Goal: Find specific page/section: Find specific page/section

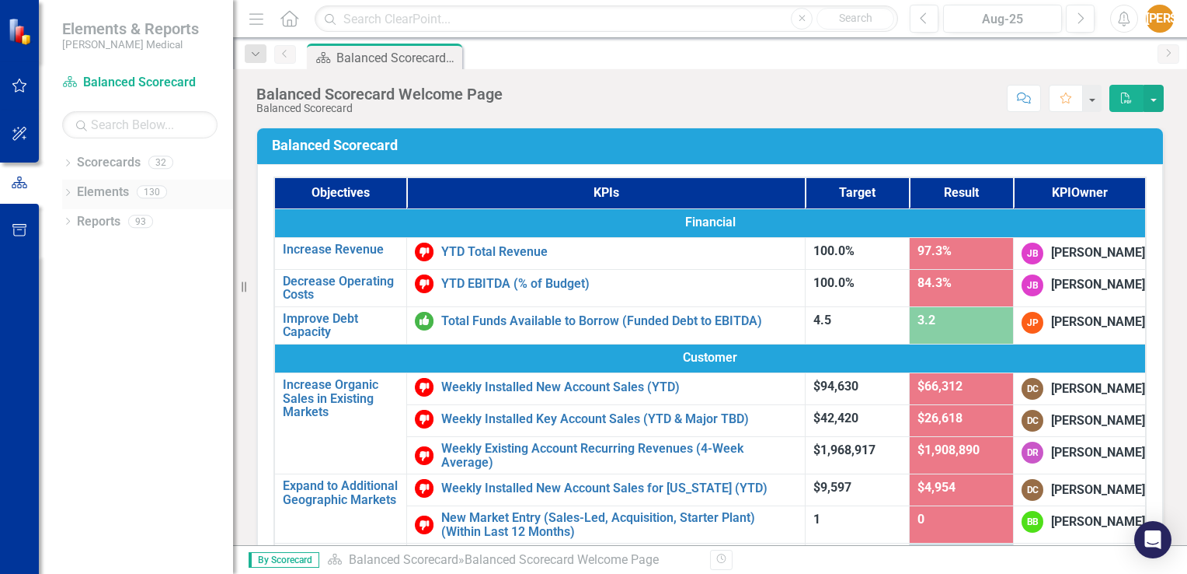
click at [99, 197] on link "Elements" at bounding box center [103, 192] width 52 height 18
click at [68, 194] on icon "Dropdown" at bounding box center [67, 194] width 11 height 9
click at [66, 162] on icon "Dropdown" at bounding box center [67, 164] width 11 height 9
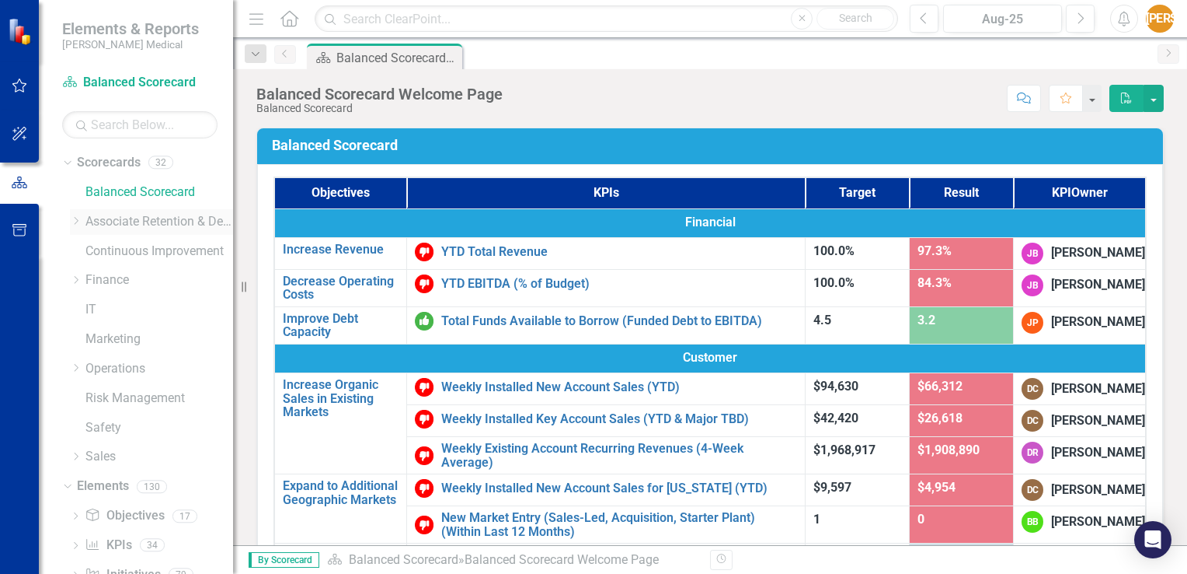
click at [80, 222] on icon "Dropdown" at bounding box center [76, 220] width 12 height 9
click at [92, 280] on icon at bounding box center [92, 280] width 4 height 8
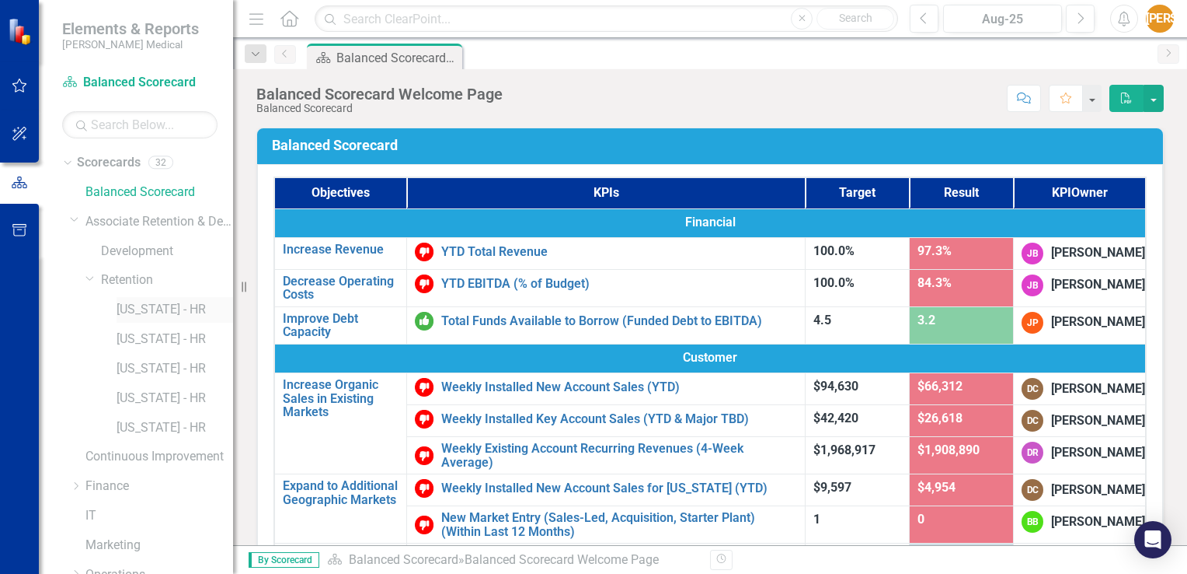
click at [142, 310] on link "[US_STATE] - HR" at bounding box center [175, 310] width 117 height 18
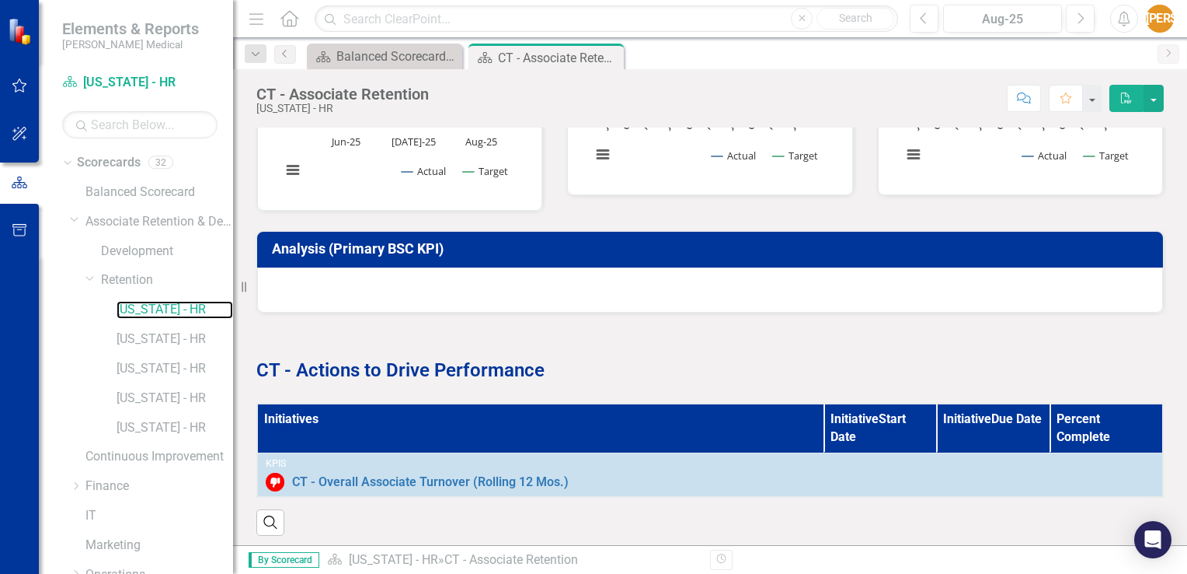
scroll to position [677, 0]
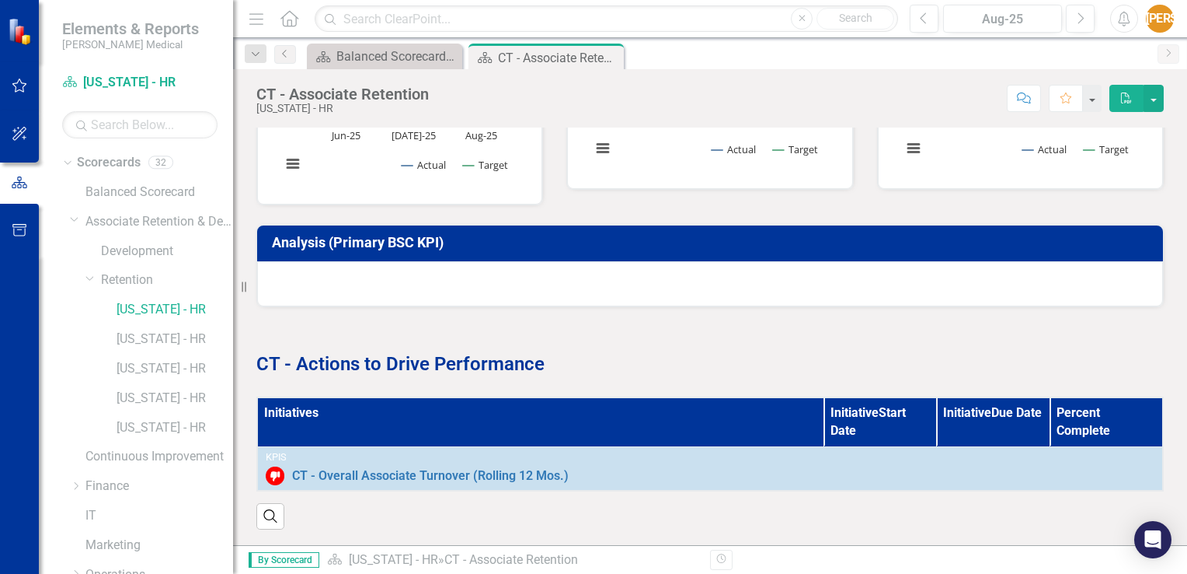
click at [391, 269] on div at bounding box center [710, 283] width 906 height 45
click at [298, 235] on h3 "Analysis (Primary BSC KPI)" at bounding box center [713, 243] width 882 height 16
click at [274, 235] on h3 "Analysis (Primary BSC KPI)" at bounding box center [713, 243] width 882 height 16
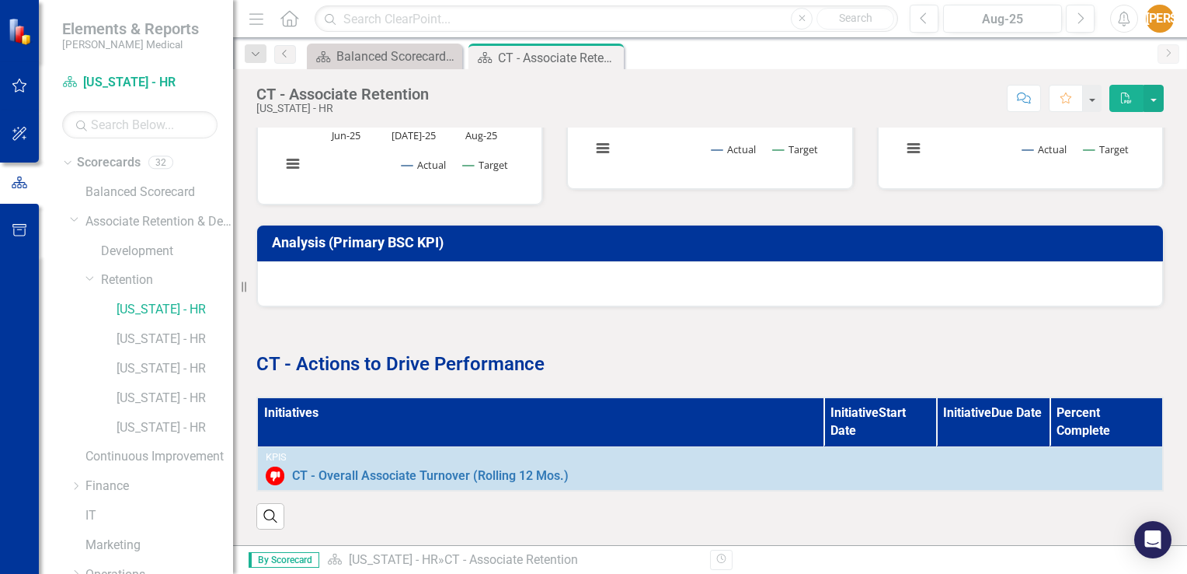
click at [274, 235] on h3 "Analysis (Primary BSC KPI)" at bounding box center [713, 243] width 882 height 16
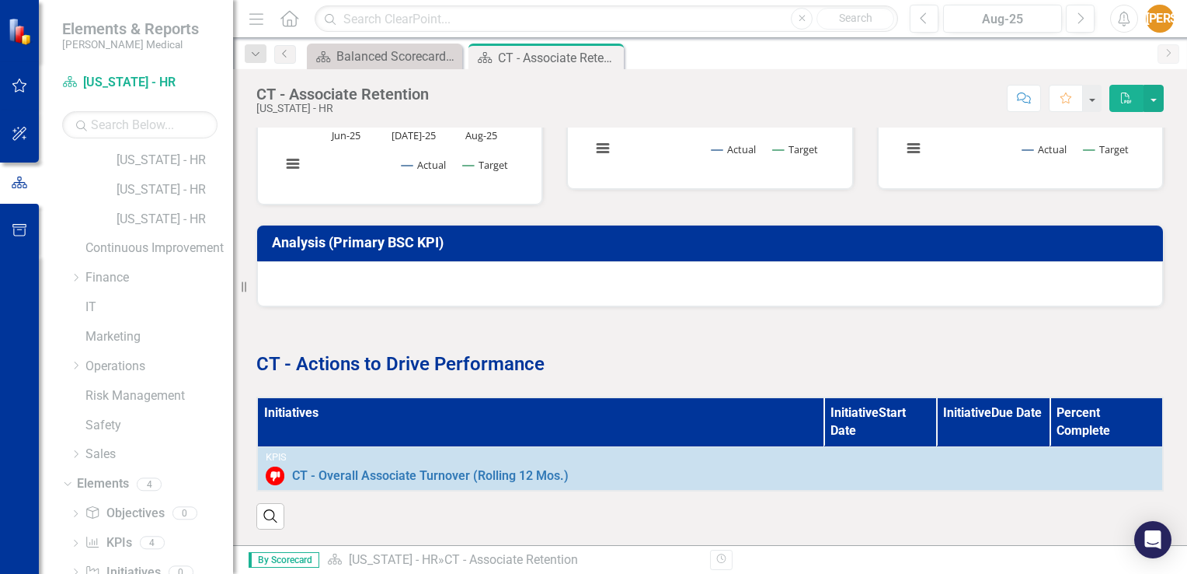
scroll to position [233, 0]
click at [65, 458] on icon at bounding box center [67, 459] width 7 height 4
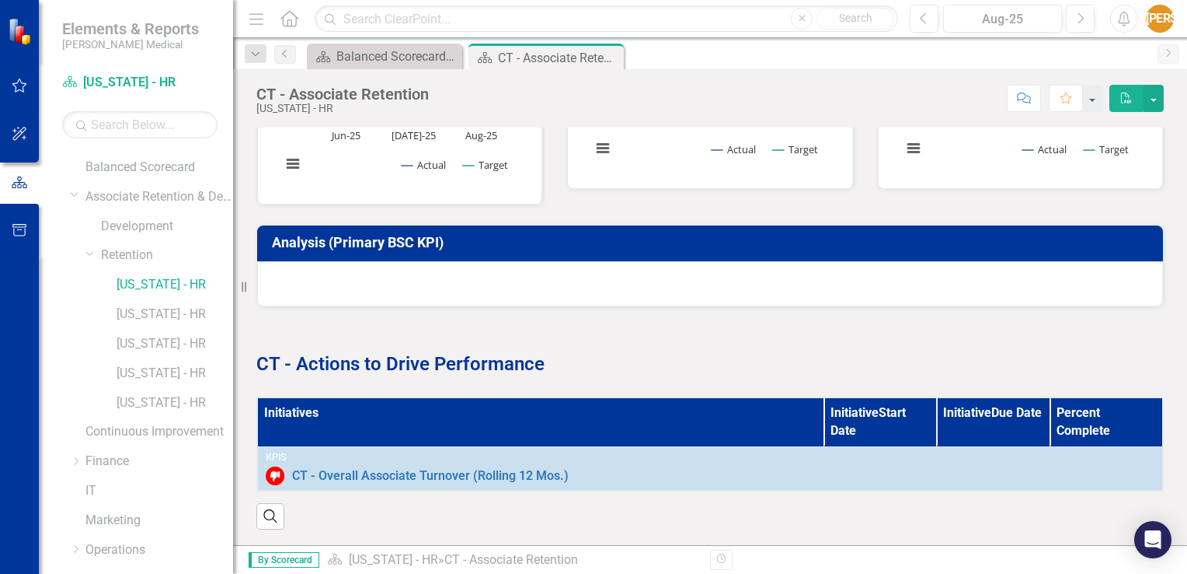
scroll to position [9, 0]
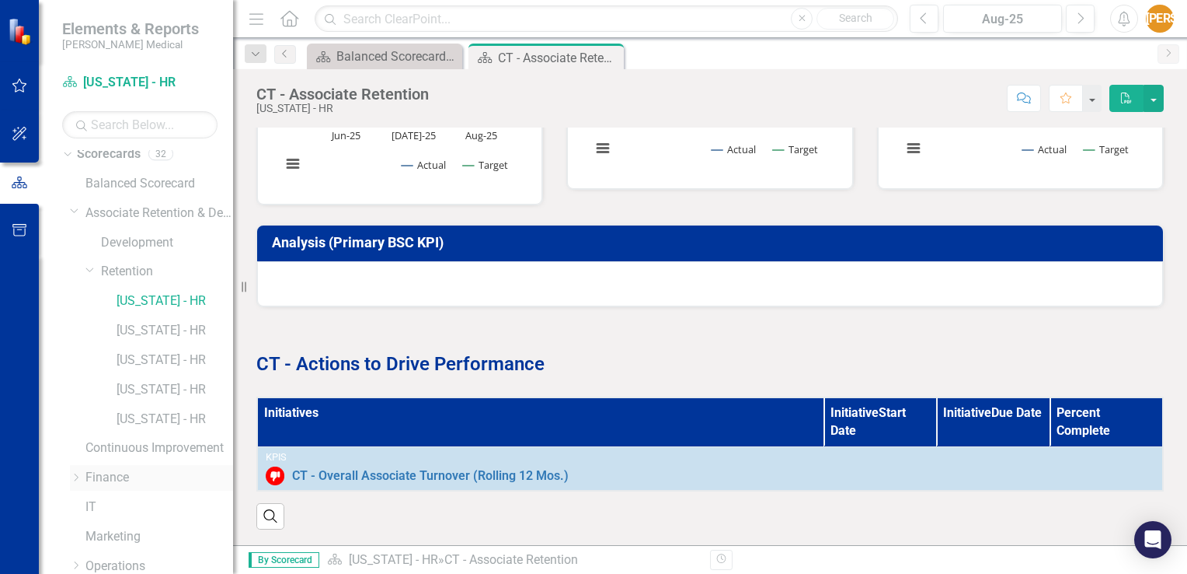
click at [76, 476] on icon "Dropdown" at bounding box center [76, 476] width 12 height 9
click at [118, 236] on link "Development" at bounding box center [167, 243] width 132 height 18
